Goal: Task Accomplishment & Management: Use online tool/utility

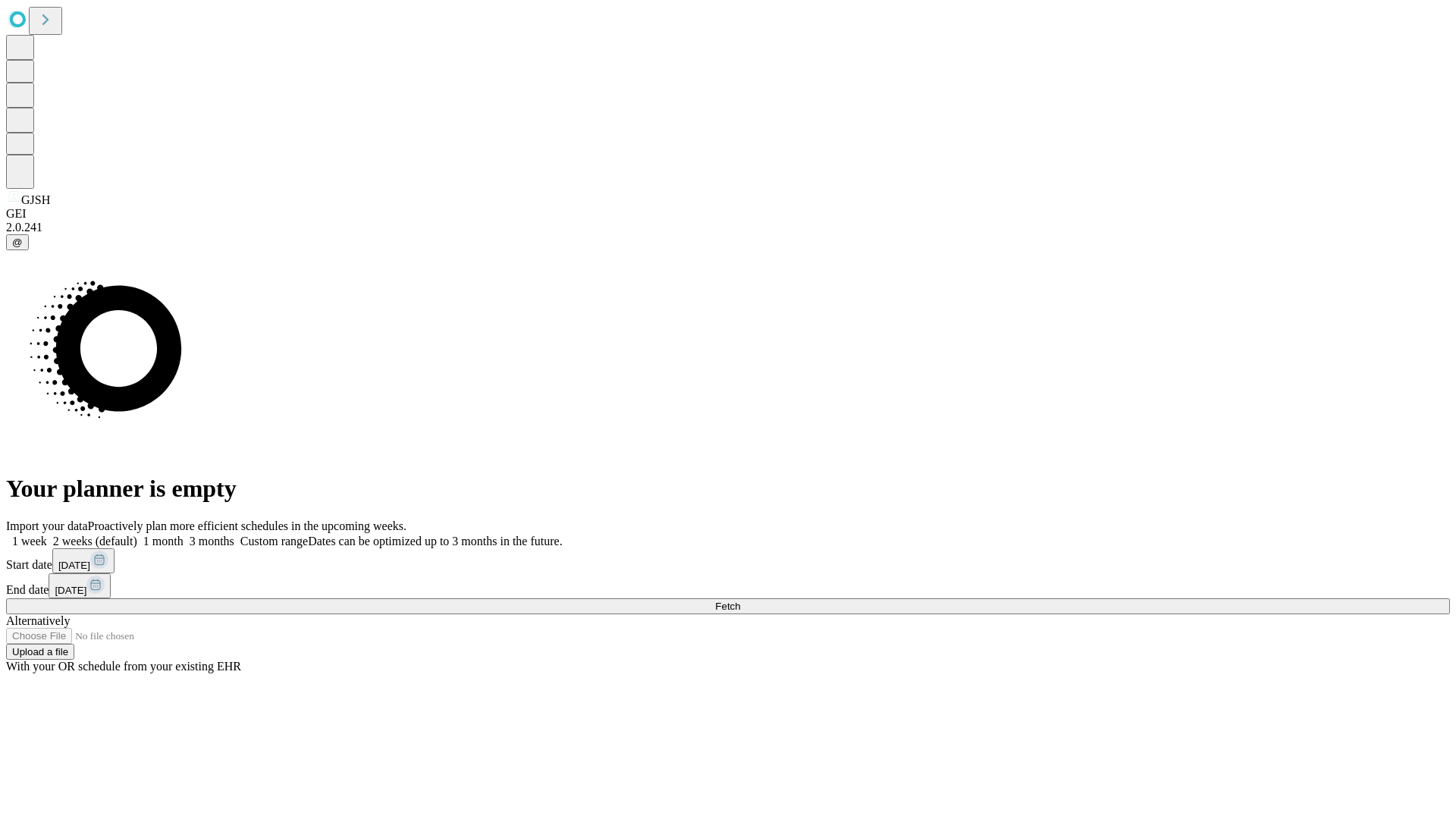
click at [740, 601] on span "Fetch" at bounding box center [727, 606] width 25 height 11
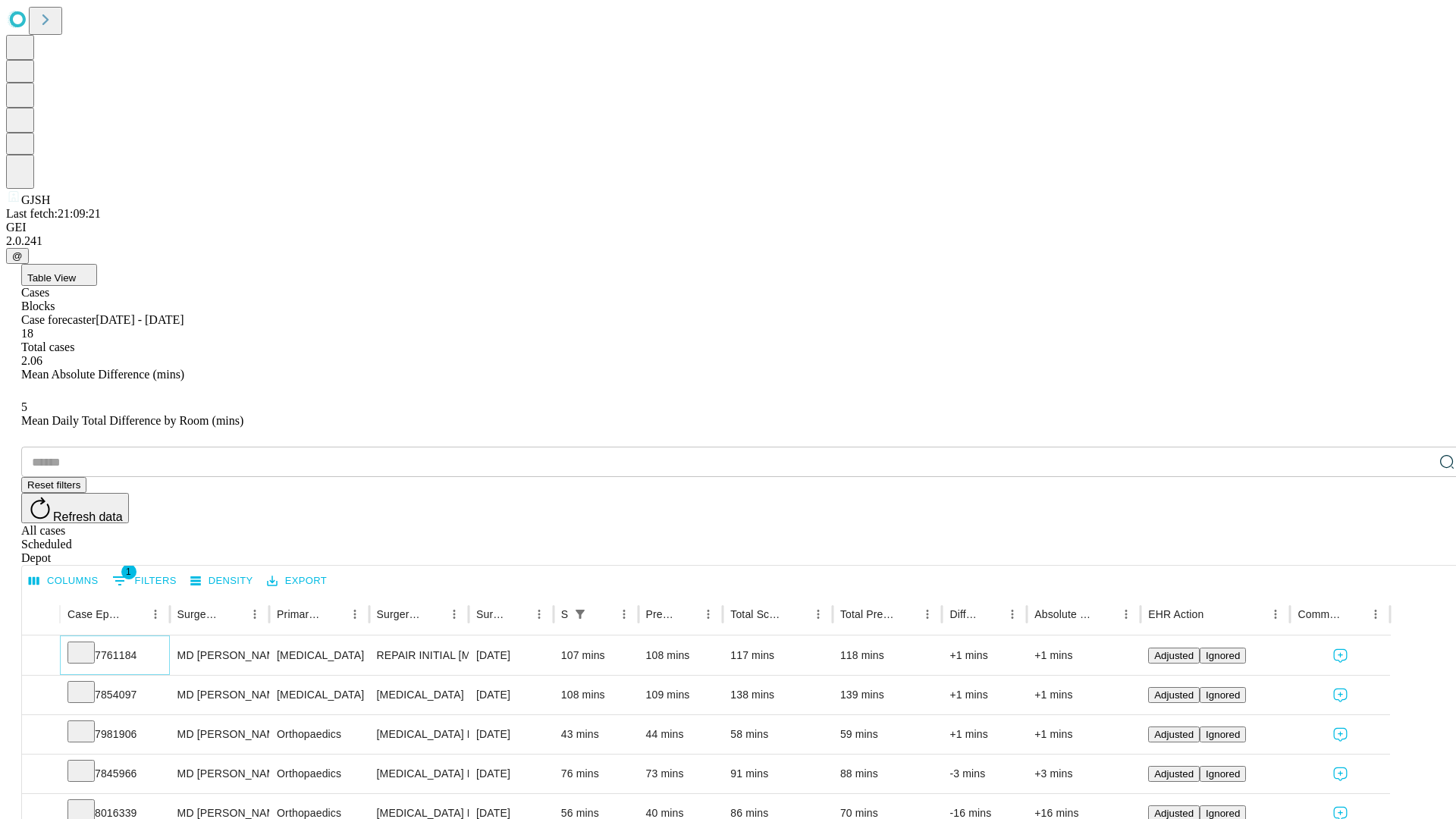
click at [88, 643] on icon at bounding box center [81, 651] width 15 height 15
